Goal: Information Seeking & Learning: Learn about a topic

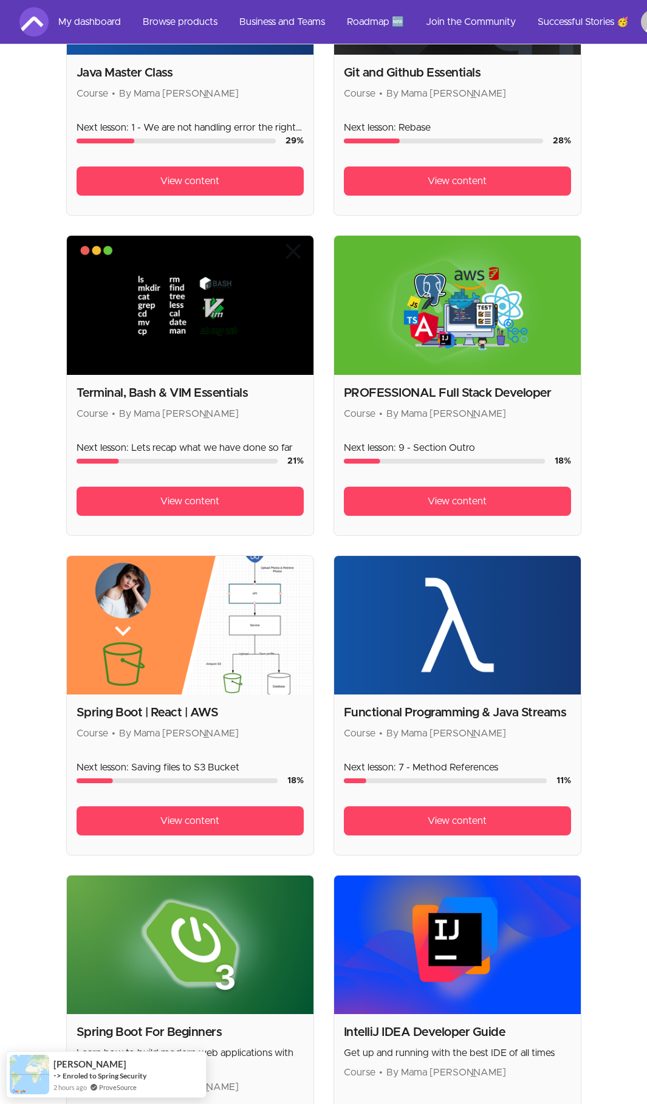
scroll to position [1078, 0]
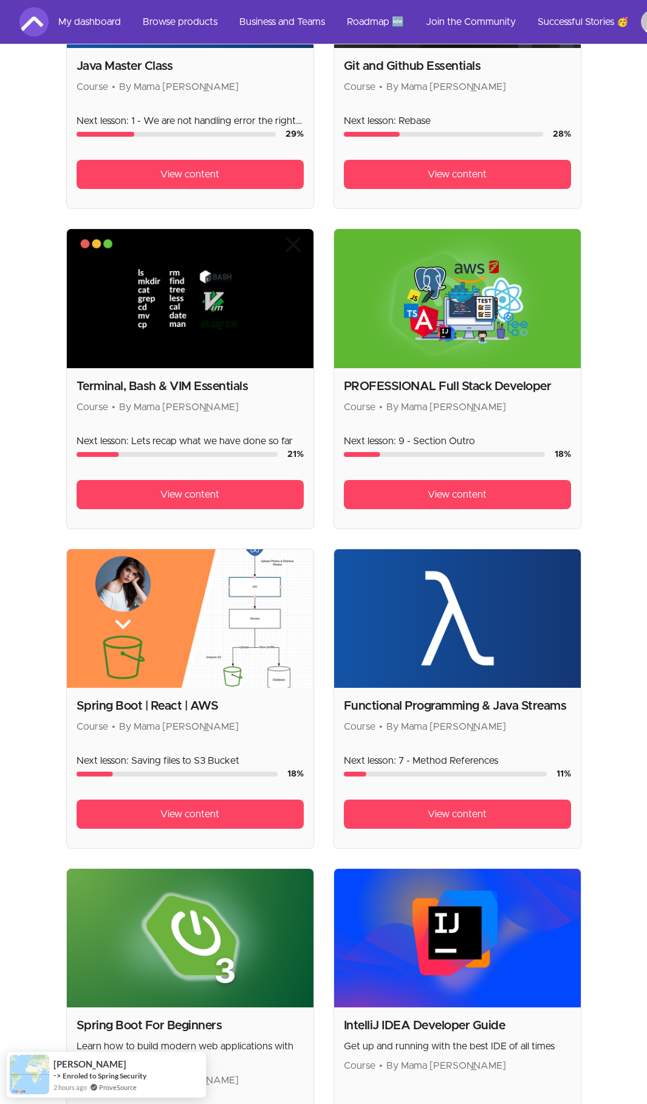
click at [440, 282] on img at bounding box center [457, 298] width 247 height 138
click at [465, 487] on span "View content" at bounding box center [457, 494] width 59 height 15
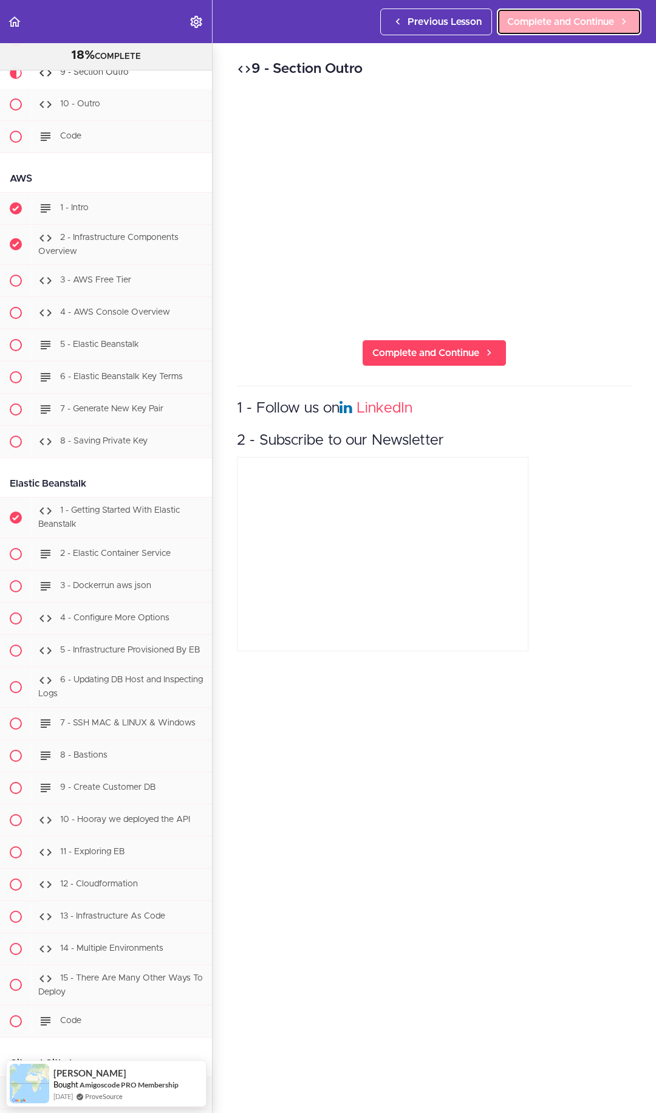
click at [571, 28] on span "Complete and Continue" at bounding box center [560, 22] width 107 height 15
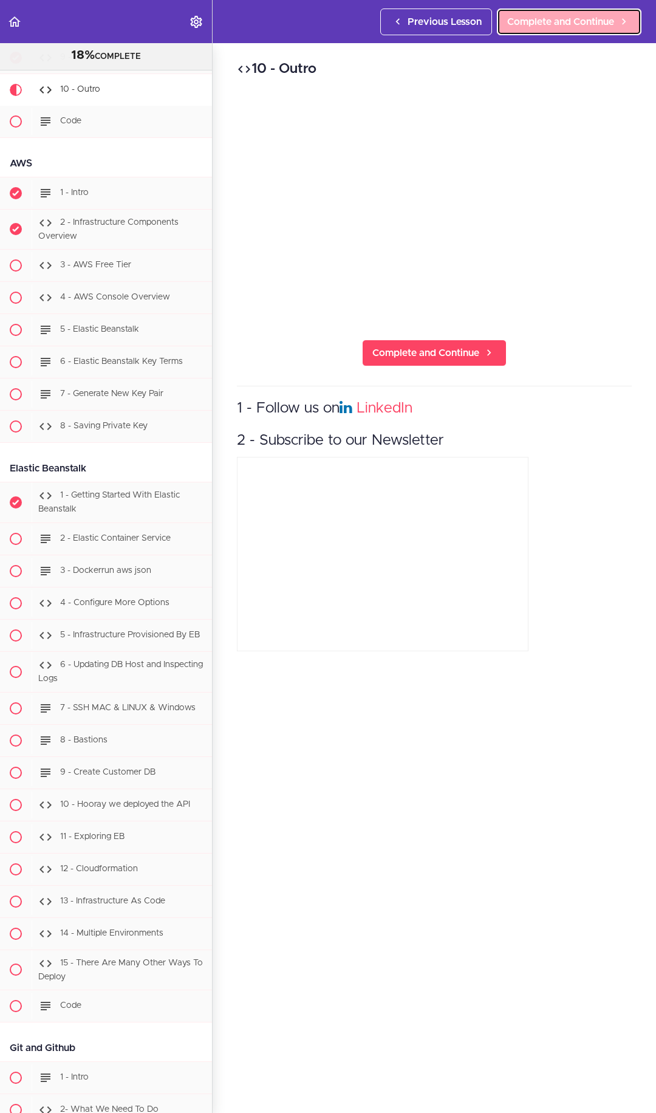
scroll to position [8975, 0]
click at [562, 15] on span "Complete and Continue" at bounding box center [560, 22] width 107 height 15
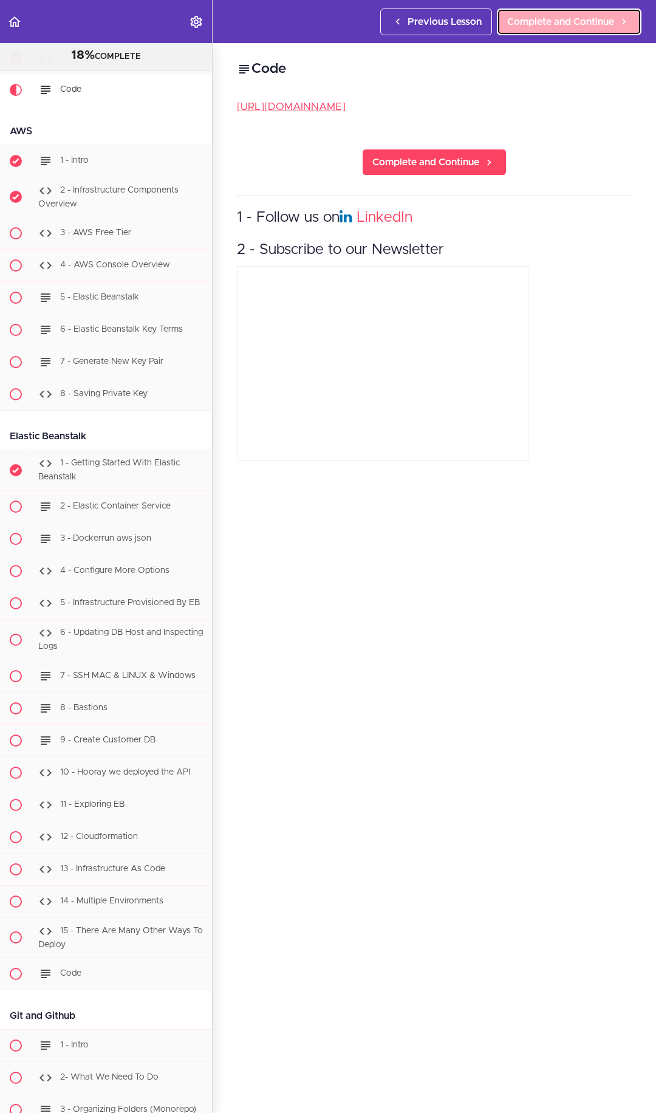
scroll to position [9007, 0]
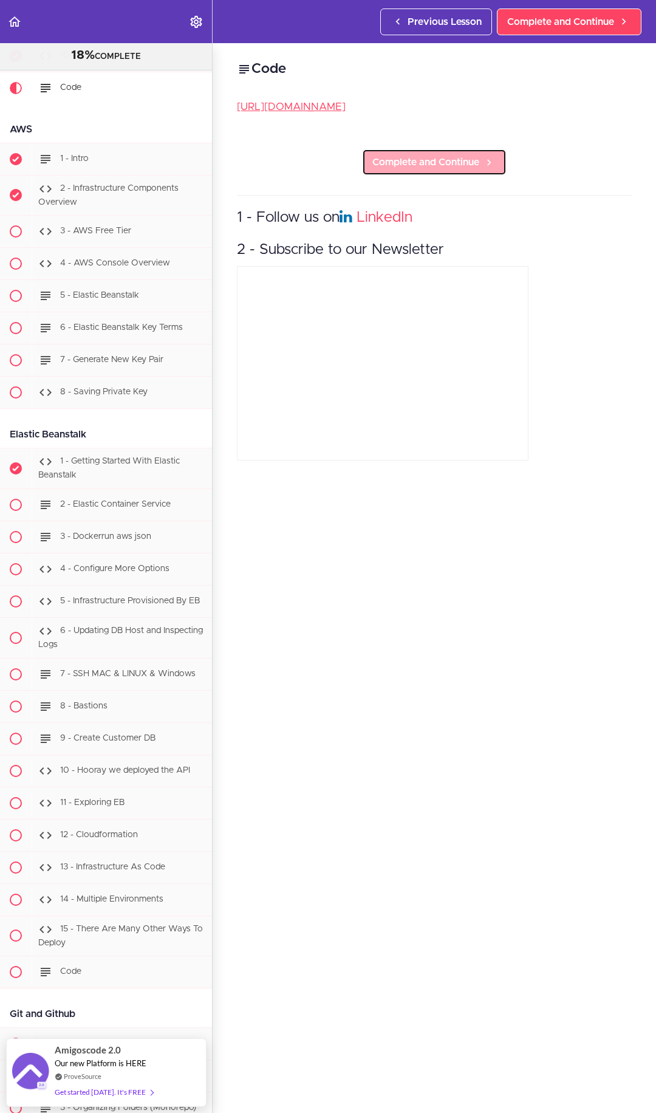
click at [436, 169] on span "Complete and Continue" at bounding box center [425, 162] width 107 height 15
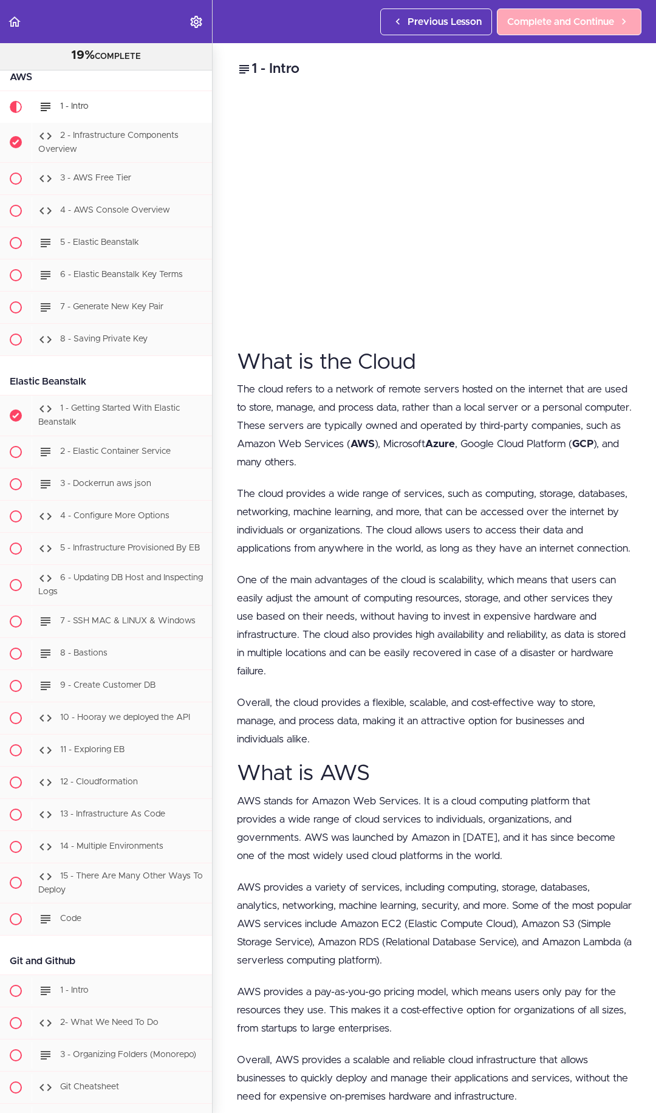
scroll to position [9079, 0]
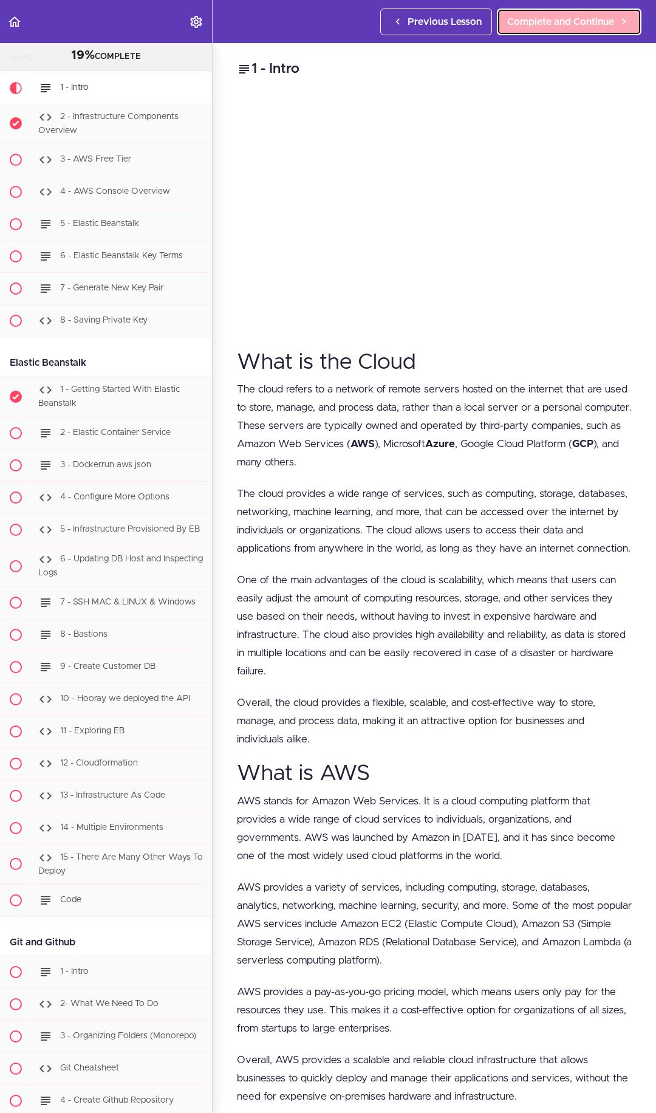
click at [541, 24] on span "Complete and Continue" at bounding box center [560, 22] width 107 height 15
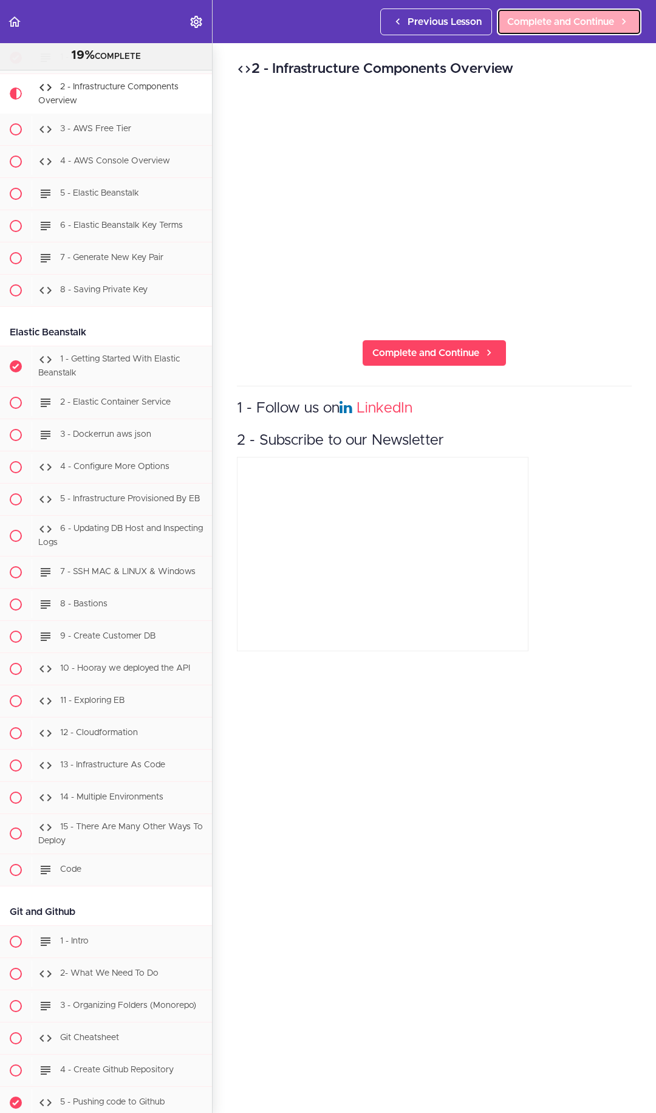
scroll to position [9111, 0]
click at [525, 33] on link "Complete and Continue" at bounding box center [569, 22] width 145 height 27
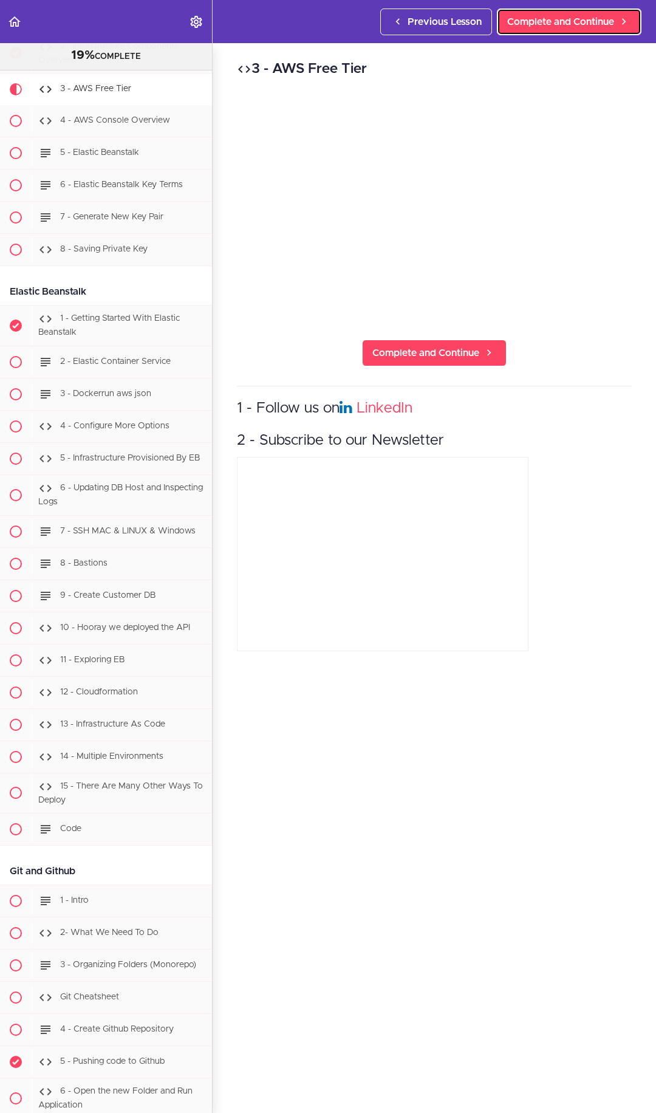
scroll to position [9151, 0]
